Goal: Task Accomplishment & Management: Manage account settings

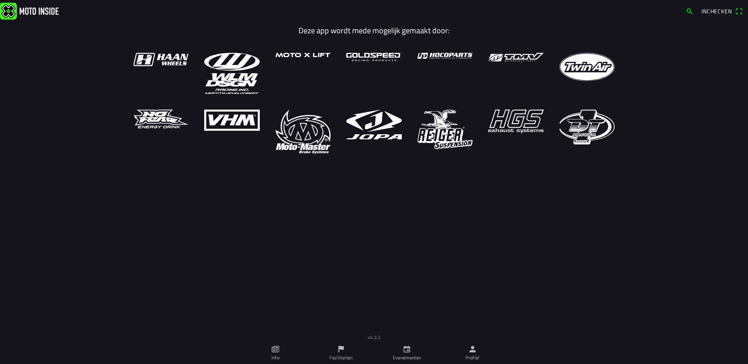
click at [469, 354] on link "Profiel" at bounding box center [473, 353] width 66 height 22
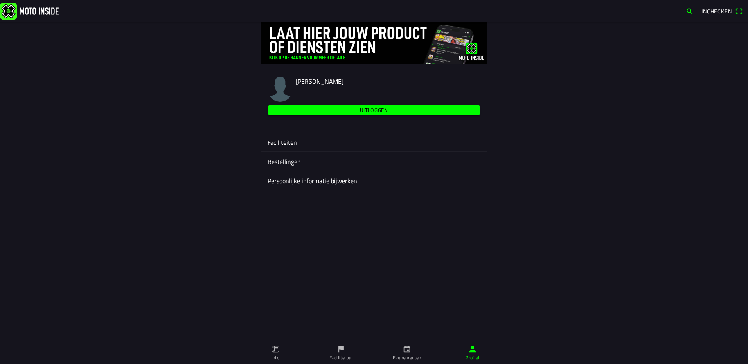
click at [293, 143] on ion-label "Faciliteiten" at bounding box center [374, 142] width 213 height 9
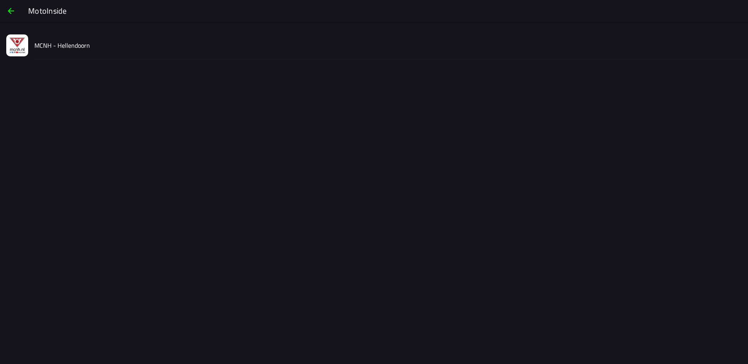
click at [0, 0] on slot "MCNH - Hellendoorn" at bounding box center [0, 0] width 0 height 0
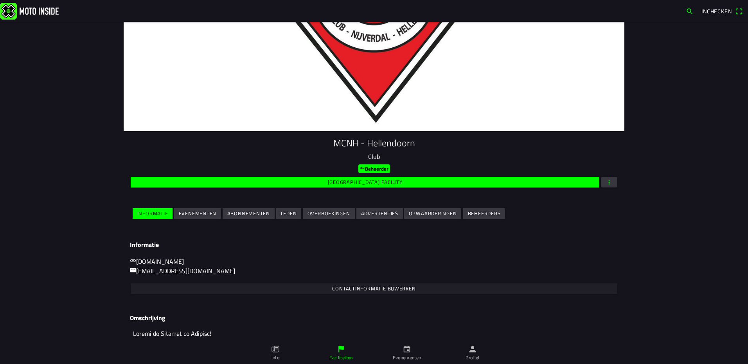
click at [0, 0] on slot "Evenementen" at bounding box center [0, 0] width 0 height 0
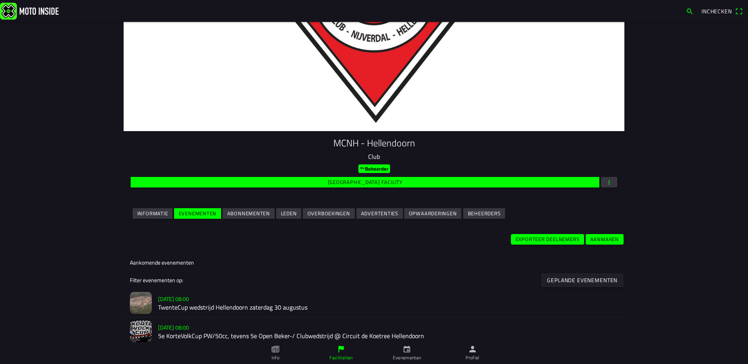
scroll to position [39, 0]
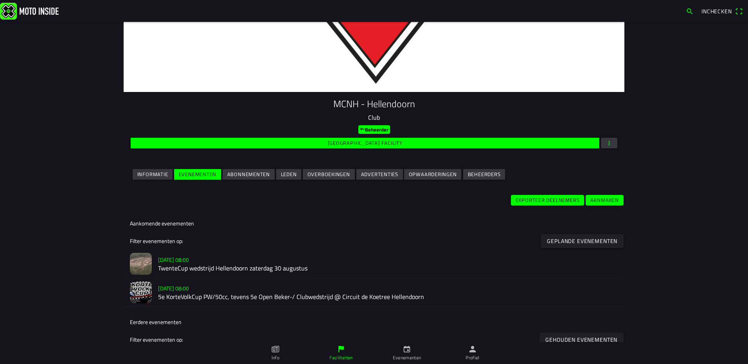
click at [0, 0] on slot "[DATE] 08:00" at bounding box center [0, 0] width 0 height 0
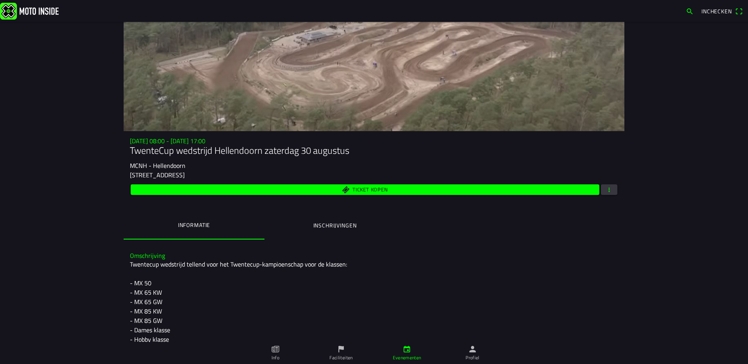
click at [610, 198] on div "[DATE] 08:00 - [DATE] 17:00 TwenteCup wedstrijd Hellendoorn [DATE] MCNH - [STRE…" at bounding box center [374, 188] width 501 height 102
click at [610, 193] on span "button" at bounding box center [609, 189] width 7 height 11
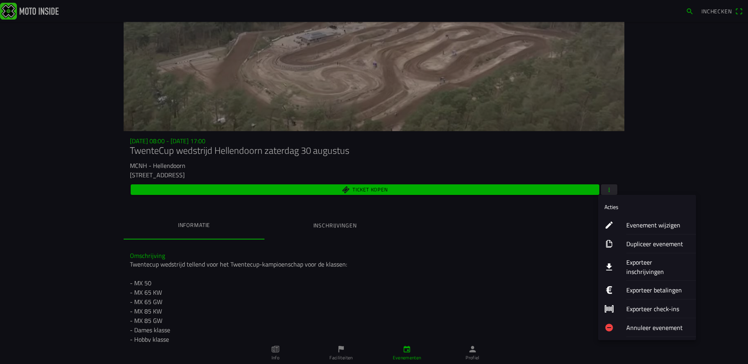
click at [654, 263] on ion-label "Exporteer inschrijvingen" at bounding box center [658, 267] width 63 height 19
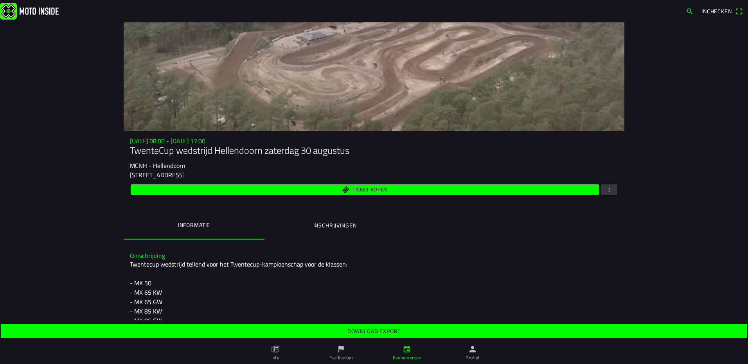
click at [0, 0] on slot "Download export" at bounding box center [0, 0] width 0 height 0
click at [610, 187] on span "button" at bounding box center [609, 189] width 7 height 11
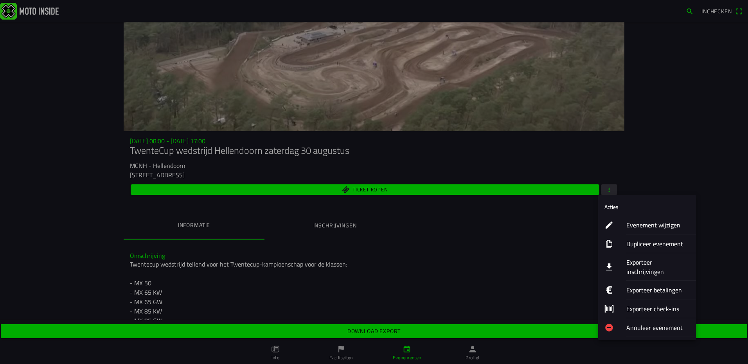
click at [650, 226] on ion-label "Evenement wijzigen" at bounding box center [658, 224] width 63 height 9
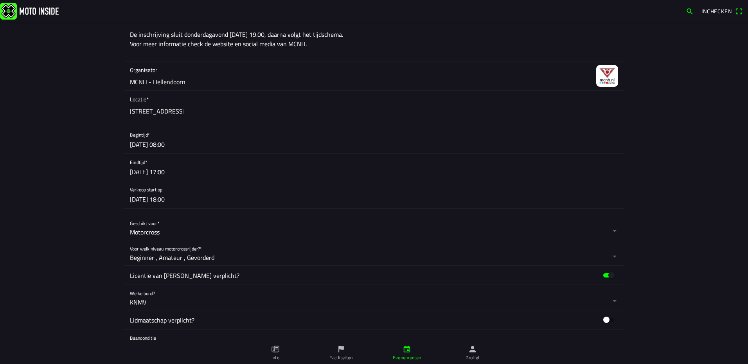
scroll to position [470, 0]
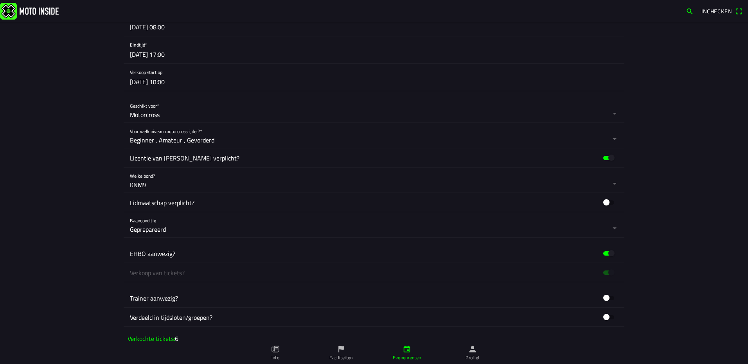
click at [254, 178] on button "button" at bounding box center [377, 179] width 495 height 25
click at [254, 178] on ion-backdrop at bounding box center [374, 182] width 748 height 364
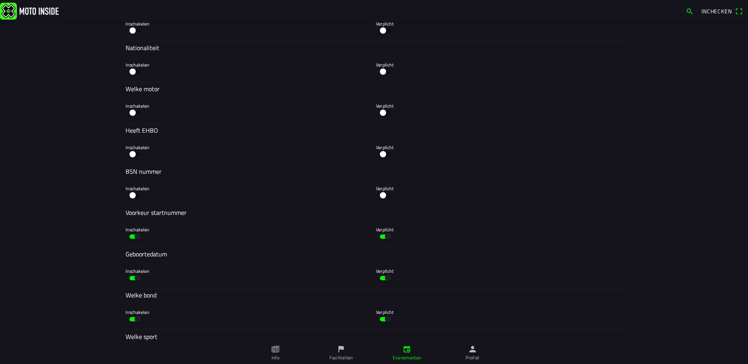
scroll to position [2935, 0]
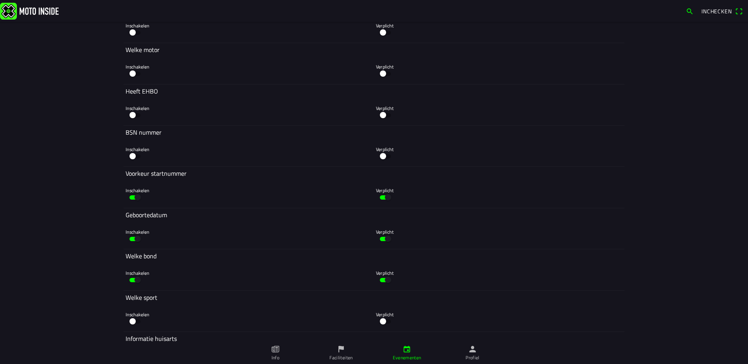
click at [126, 280] on button "button" at bounding box center [135, 280] width 19 height 12
click at [377, 281] on button "button" at bounding box center [385, 280] width 19 height 12
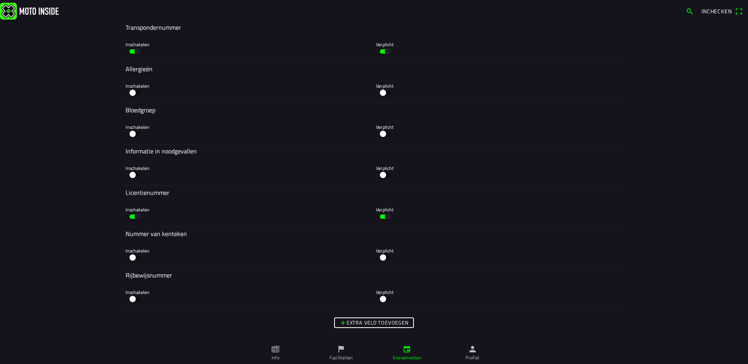
scroll to position [3312, 0]
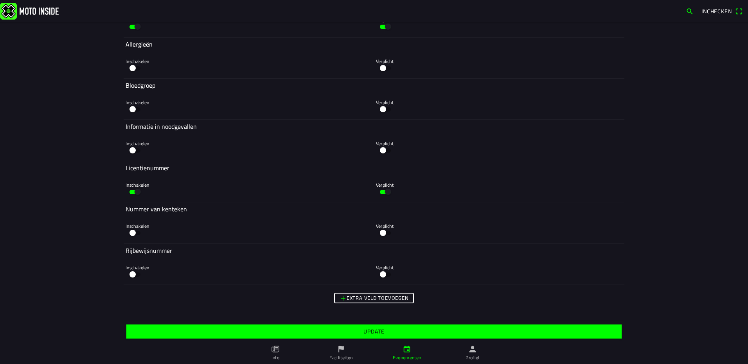
click at [0, 0] on slot "Update" at bounding box center [0, 0] width 0 height 0
